Goal: Task Accomplishment & Management: Manage account settings

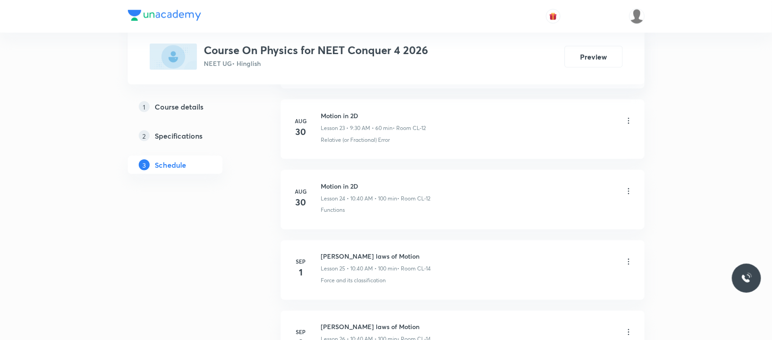
scroll to position [2369, 0]
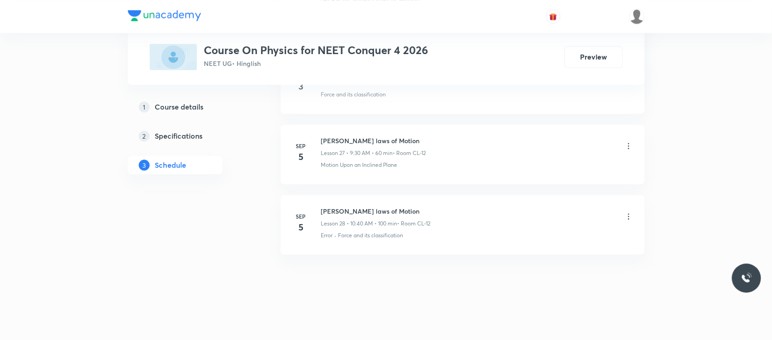
click at [362, 207] on h6 "Newton's laws of Motion" at bounding box center [376, 212] width 110 height 10
copy h6 "Newton's laws of Motion"
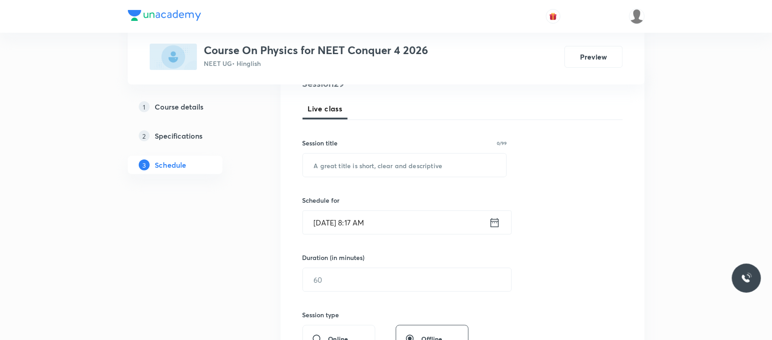
scroll to position [142, 0]
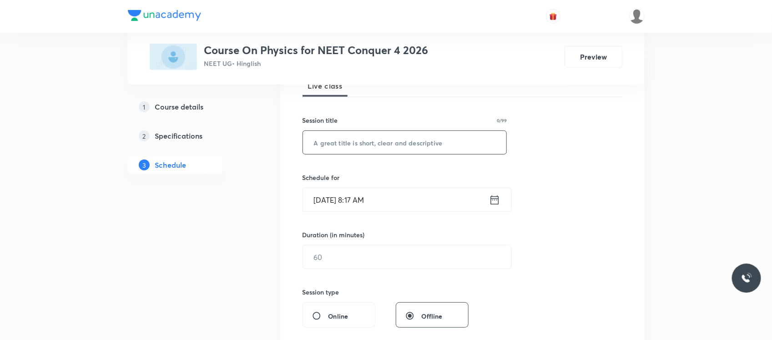
click at [341, 141] on input "text" at bounding box center [405, 142] width 204 height 23
paste input "Newton's laws of Motion"
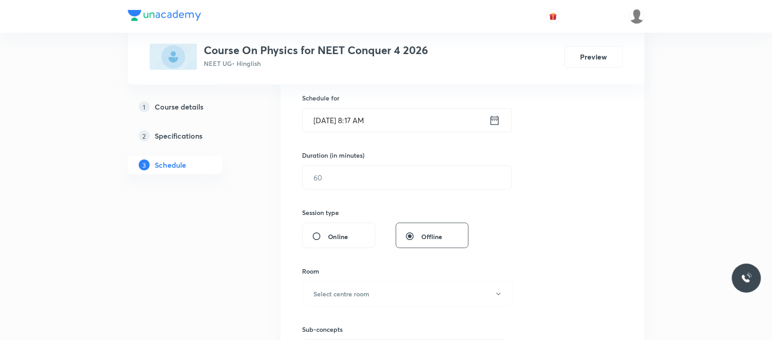
scroll to position [223, 0]
type input "Newton's laws of Motion"
click at [374, 123] on input "Sep 6, 2025, 8:17 AM" at bounding box center [396, 119] width 186 height 23
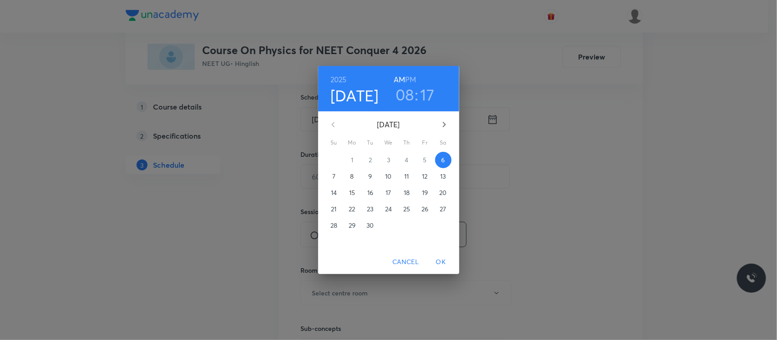
click at [410, 78] on h6 "PM" at bounding box center [410, 79] width 11 height 13
click at [408, 90] on h3 "08" at bounding box center [404, 94] width 19 height 19
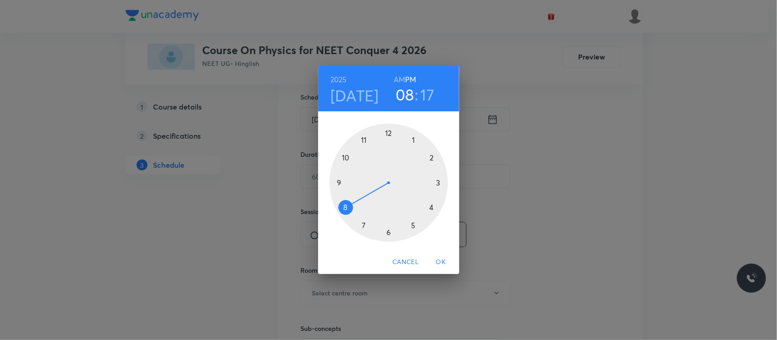
click at [388, 127] on div at bounding box center [388, 183] width 118 height 118
click at [346, 207] on div at bounding box center [388, 183] width 118 height 118
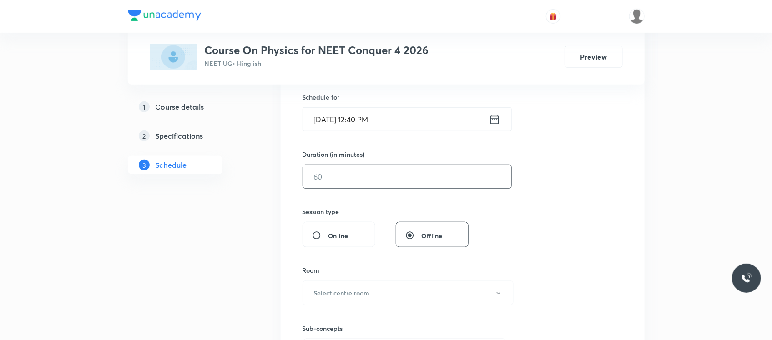
click at [343, 175] on input "text" at bounding box center [407, 176] width 208 height 23
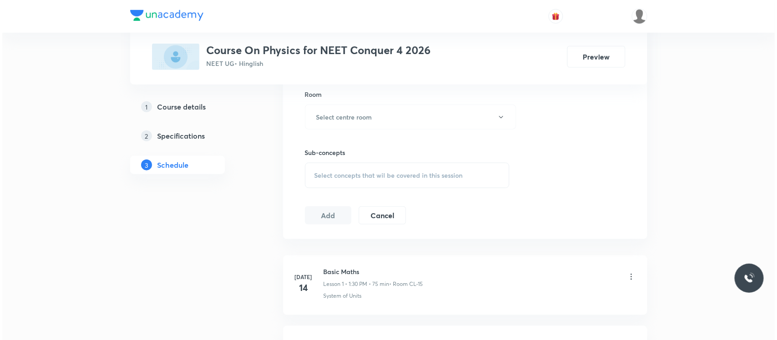
scroll to position [402, 0]
type input "100"
click at [361, 126] on button "Select centre room" at bounding box center [408, 114] width 211 height 25
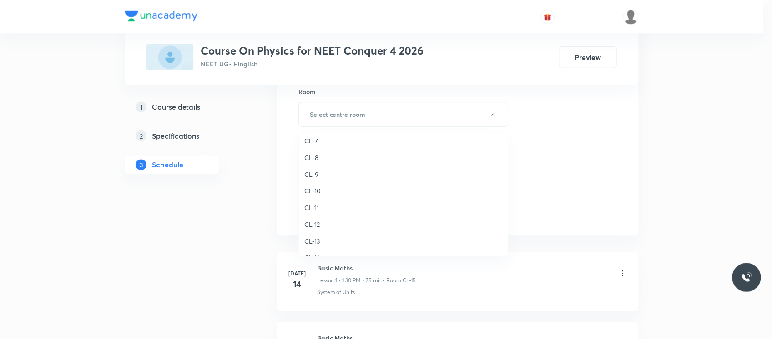
scroll to position [404, 0]
click at [319, 175] on span "CL-12" at bounding box center [405, 178] width 199 height 10
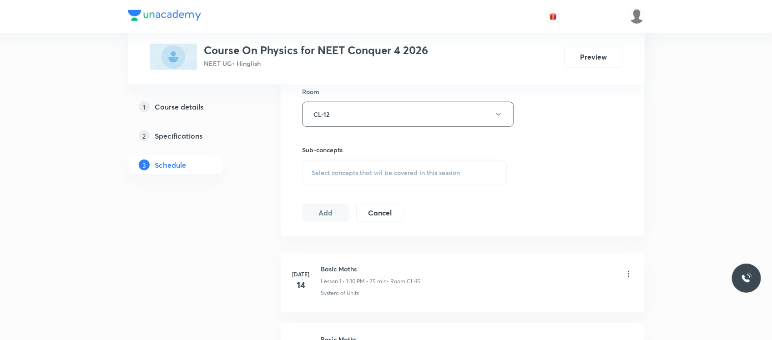
click at [328, 165] on div "Select concepts that wil be covered in this session" at bounding box center [405, 172] width 205 height 25
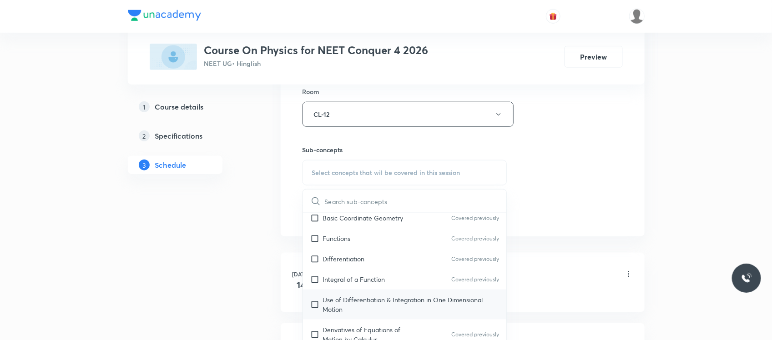
scroll to position [483, 0]
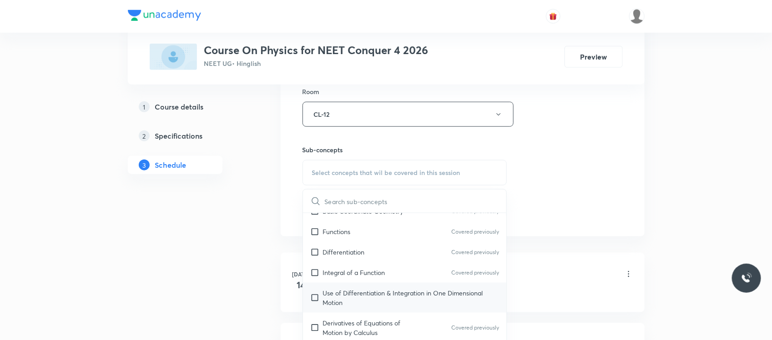
click at [347, 303] on p "Use of Differentiation & Integration in One Dimensional Motion" at bounding box center [411, 297] width 177 height 19
checkbox input "true"
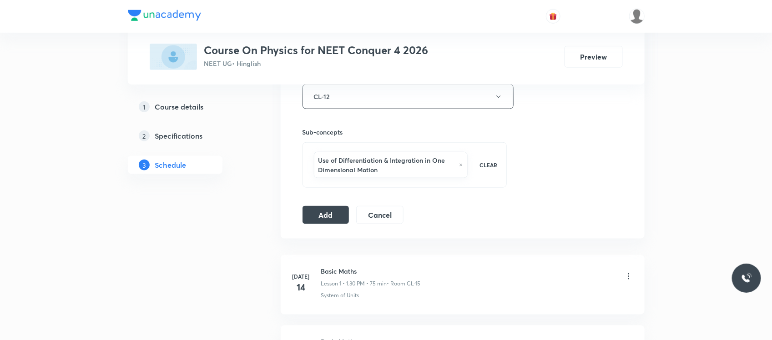
scroll to position [446, 0]
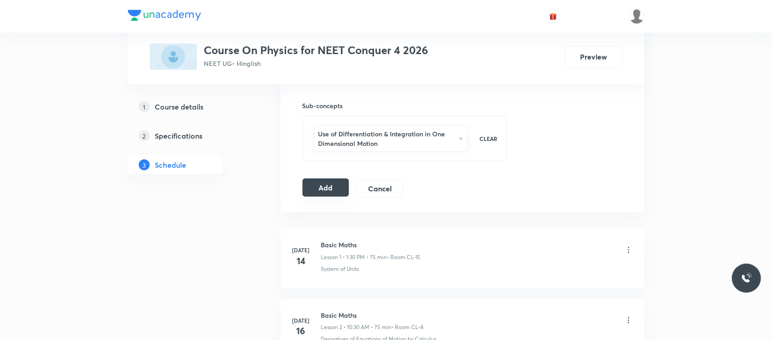
click at [314, 188] on button "Add" at bounding box center [326, 188] width 47 height 18
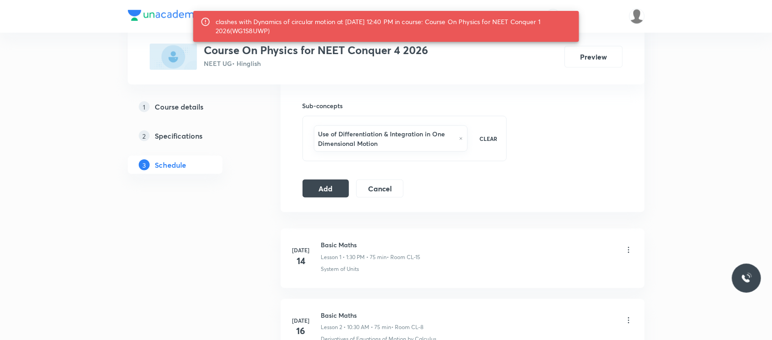
click at [252, 33] on div "clashes with Dynamics of circular motion at 06 Sep 2025 12:40 PM in course: Cou…" at bounding box center [394, 26] width 356 height 25
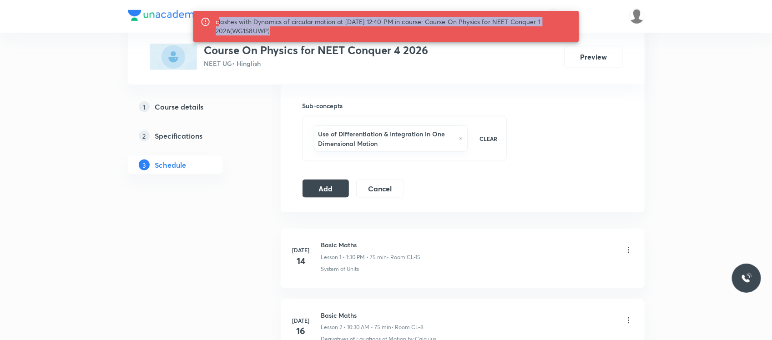
click at [252, 33] on div "clashes with Dynamics of circular motion at 06 Sep 2025 12:40 PM in course: Cou…" at bounding box center [394, 26] width 356 height 25
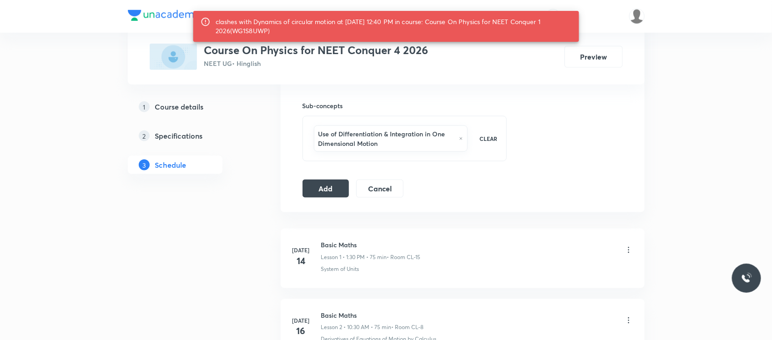
click at [252, 33] on div "clashes with Dynamics of circular motion at 06 Sep 2025 12:40 PM in course: Cou…" at bounding box center [394, 26] width 356 height 25
copy div "WG1S8UWP"
click at [335, 194] on button "Add" at bounding box center [326, 188] width 47 height 18
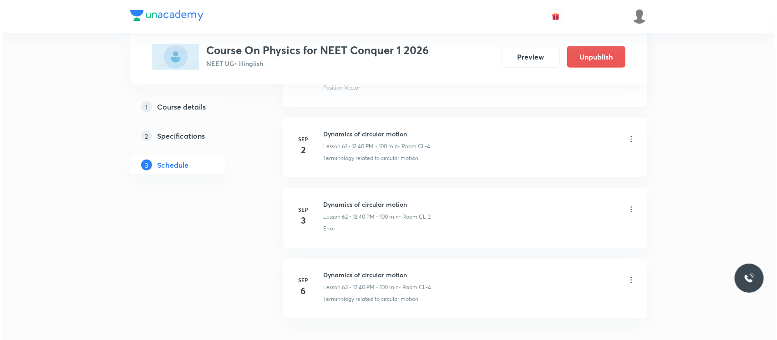
scroll to position [4844, 0]
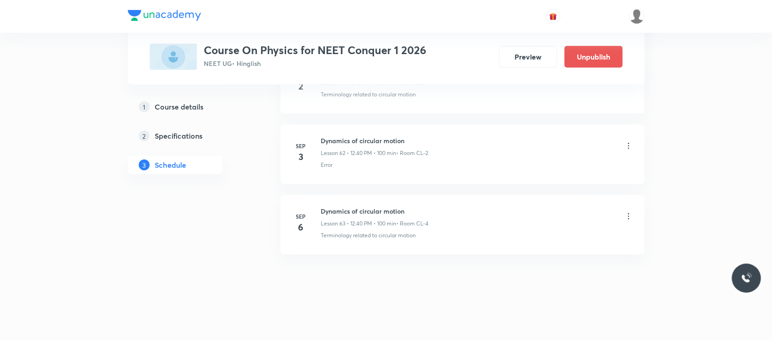
click at [628, 215] on icon at bounding box center [628, 216] width 9 height 9
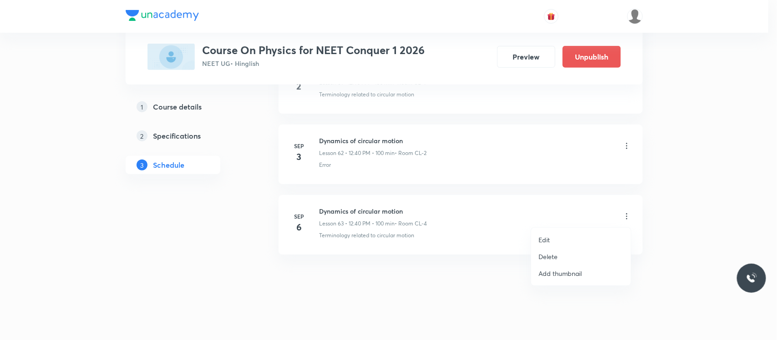
click at [553, 242] on li "Edit" at bounding box center [581, 240] width 100 height 17
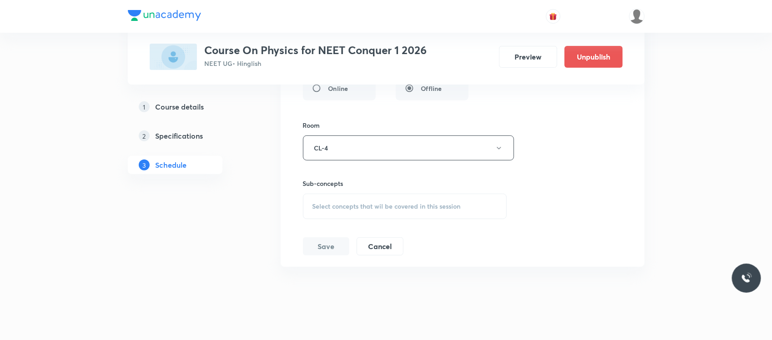
scroll to position [4739, 0]
click at [429, 212] on div "Select concepts that wil be covered in this session" at bounding box center [405, 207] width 204 height 25
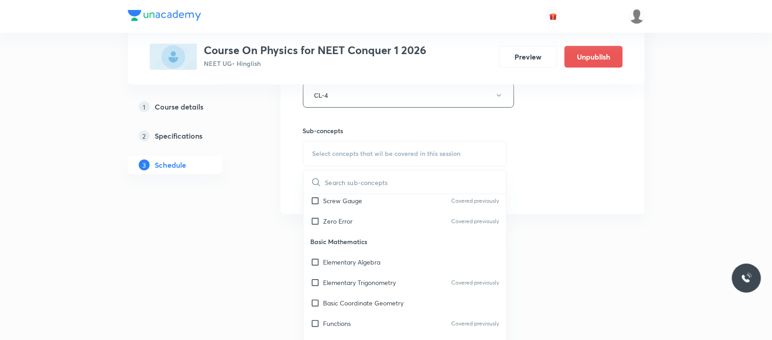
scroll to position [310, 0]
click at [404, 285] on div "Elementary Trigonometry Covered previously" at bounding box center [404, 282] width 203 height 20
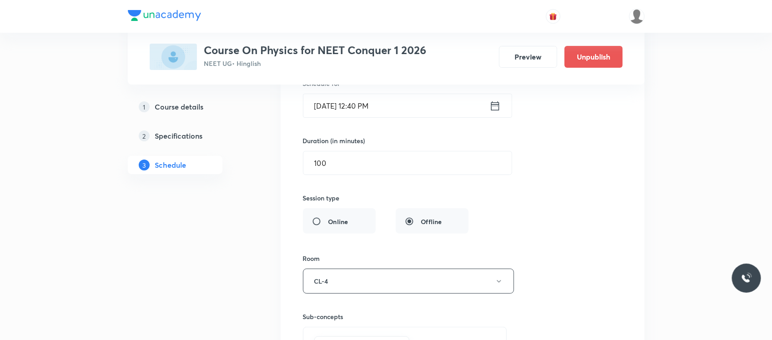
scroll to position [4594, 0]
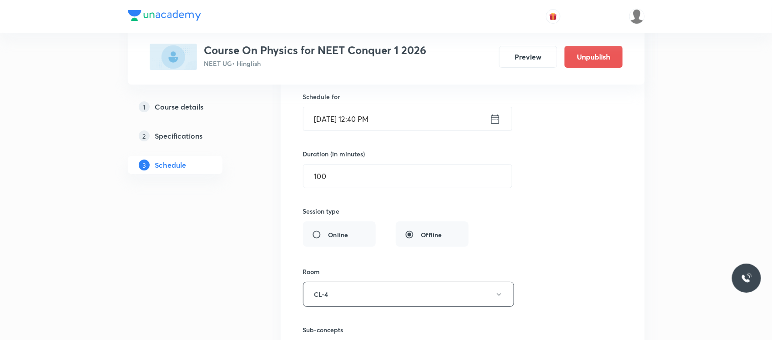
click at [380, 130] on input "[DATE] 12:40 PM" at bounding box center [396, 118] width 186 height 23
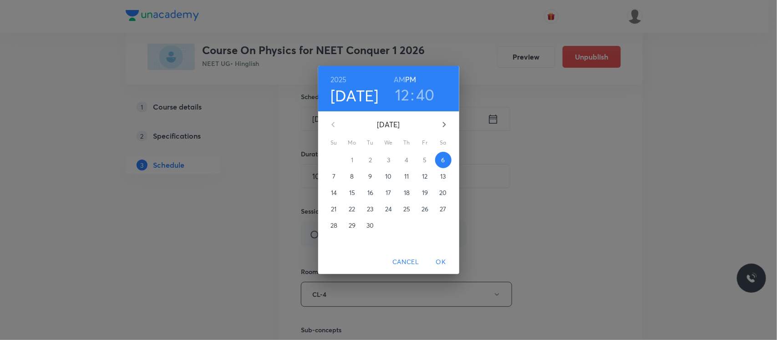
click at [335, 178] on span "7" at bounding box center [334, 176] width 16 height 9
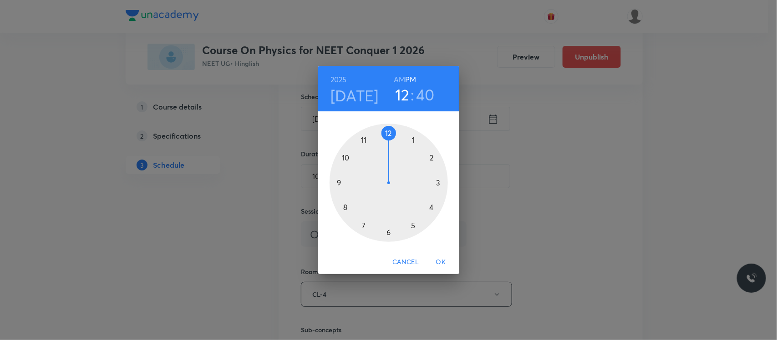
click at [447, 267] on span "OK" at bounding box center [441, 262] width 22 height 11
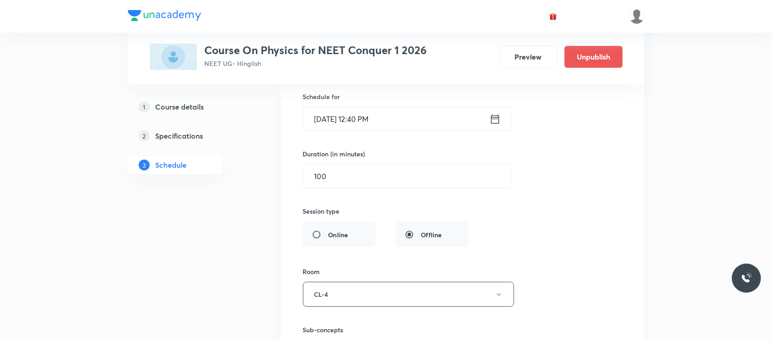
scroll to position [4777, 0]
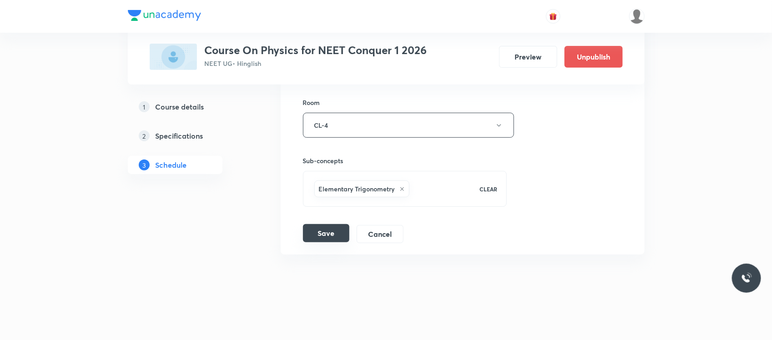
click at [337, 237] on button "Save" at bounding box center [326, 233] width 46 height 18
